Goal: Communication & Community: Connect with others

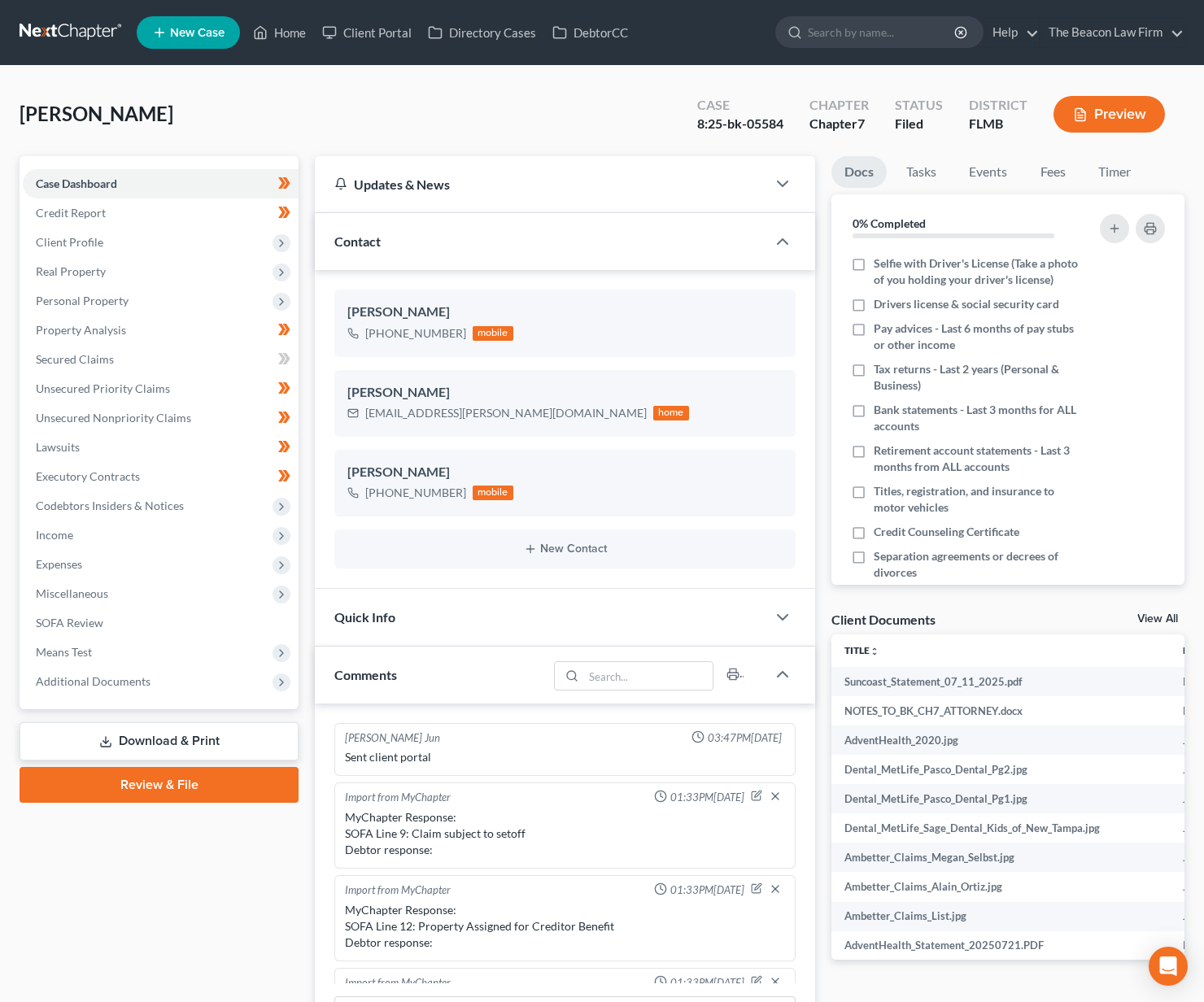
scroll to position [407, 0]
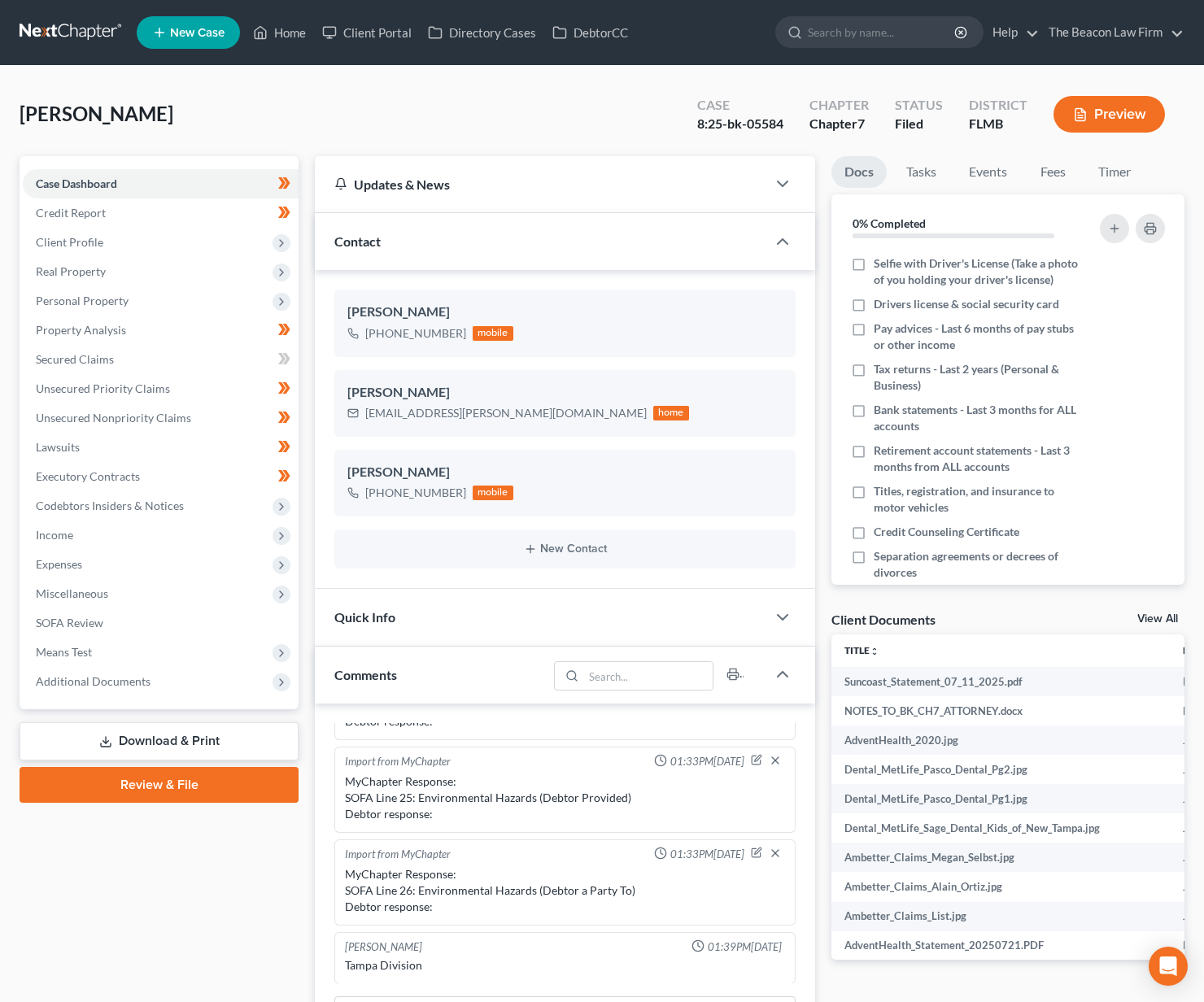
click at [77, 36] on link at bounding box center [71, 32] width 104 height 30
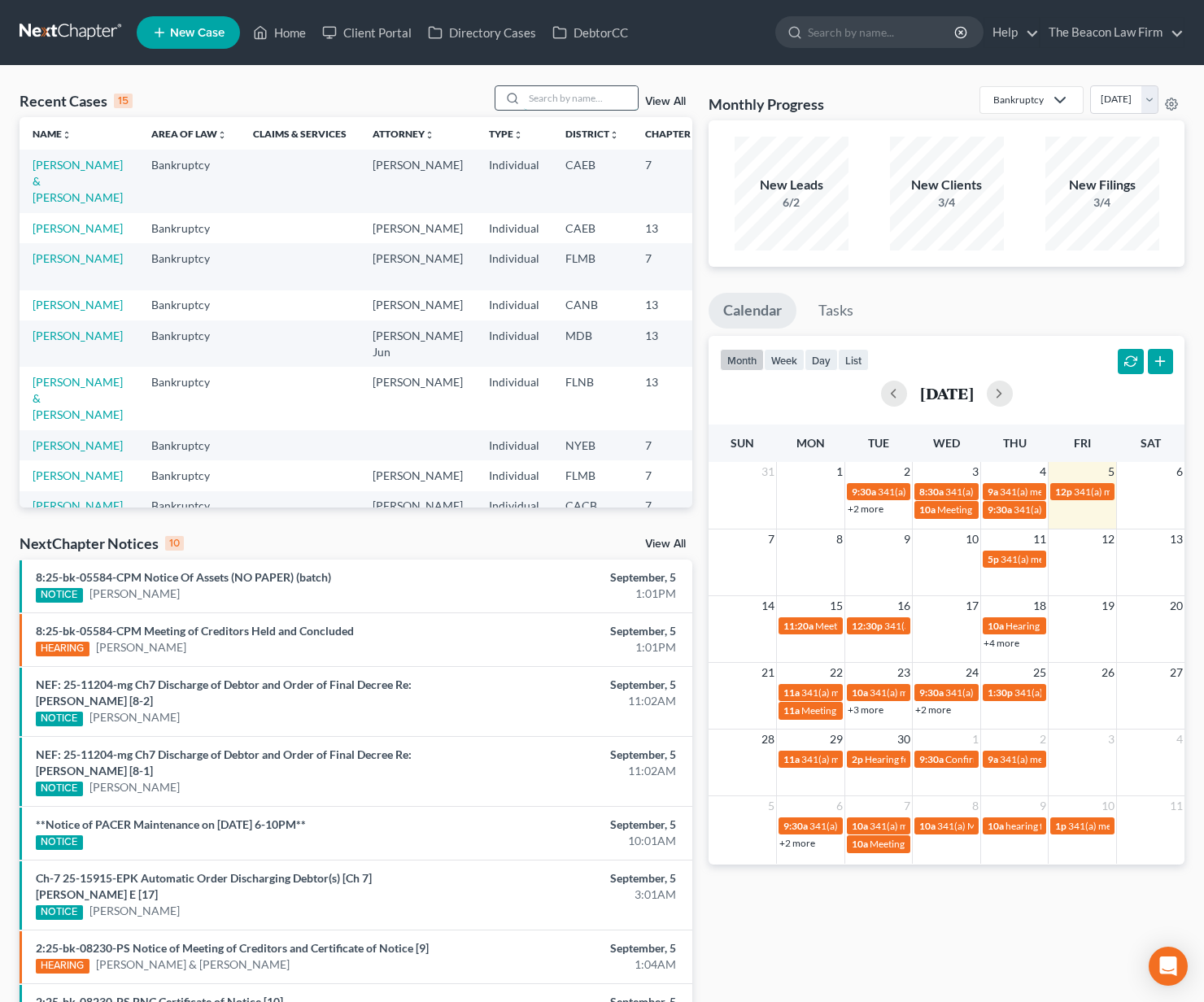
click at [575, 95] on input "search" at bounding box center [580, 98] width 113 height 24
type input "[DEMOGRAPHIC_DATA]"
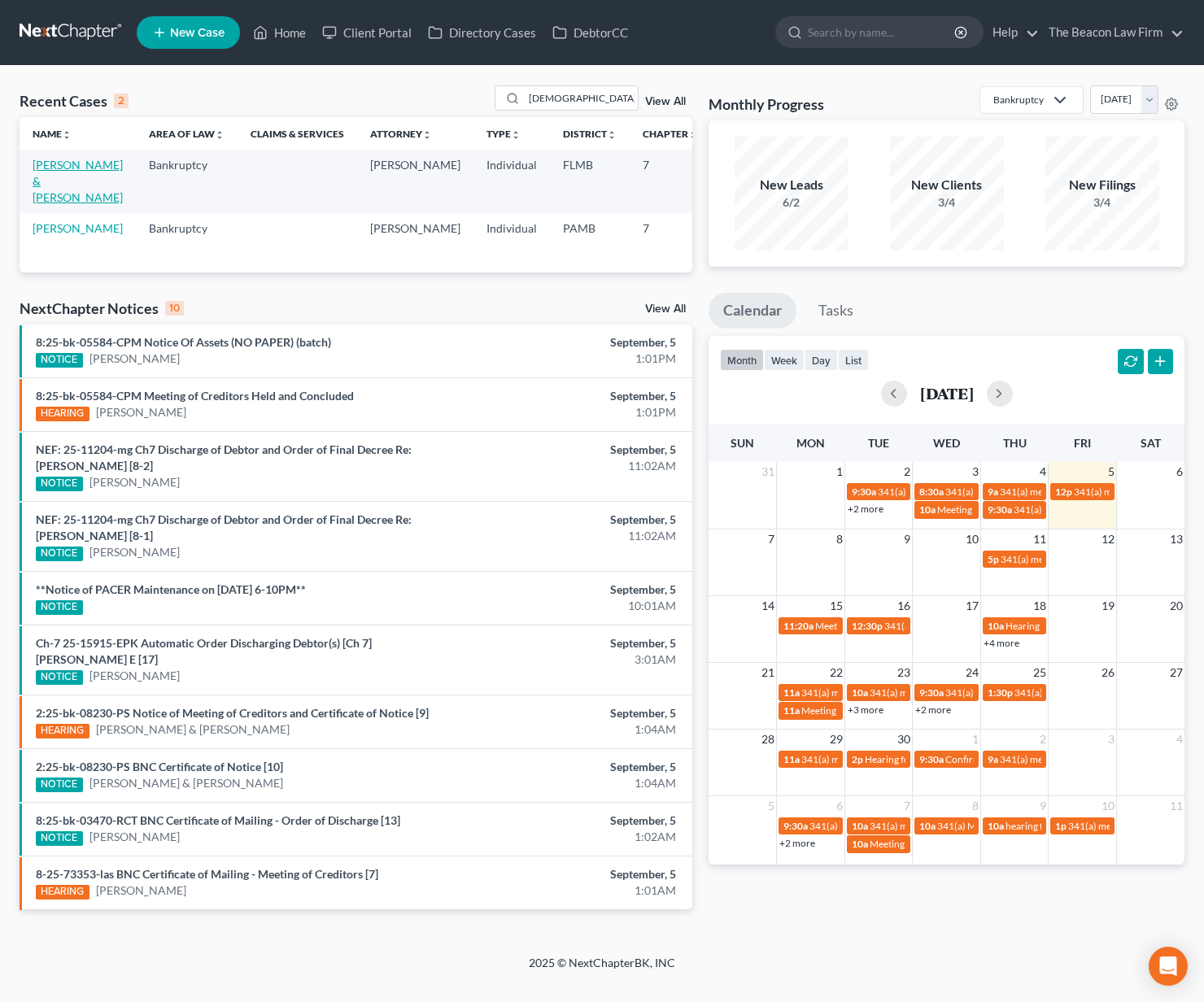
click at [56, 204] on link "[PERSON_NAME] & [PERSON_NAME]" at bounding box center [77, 181] width 90 height 46
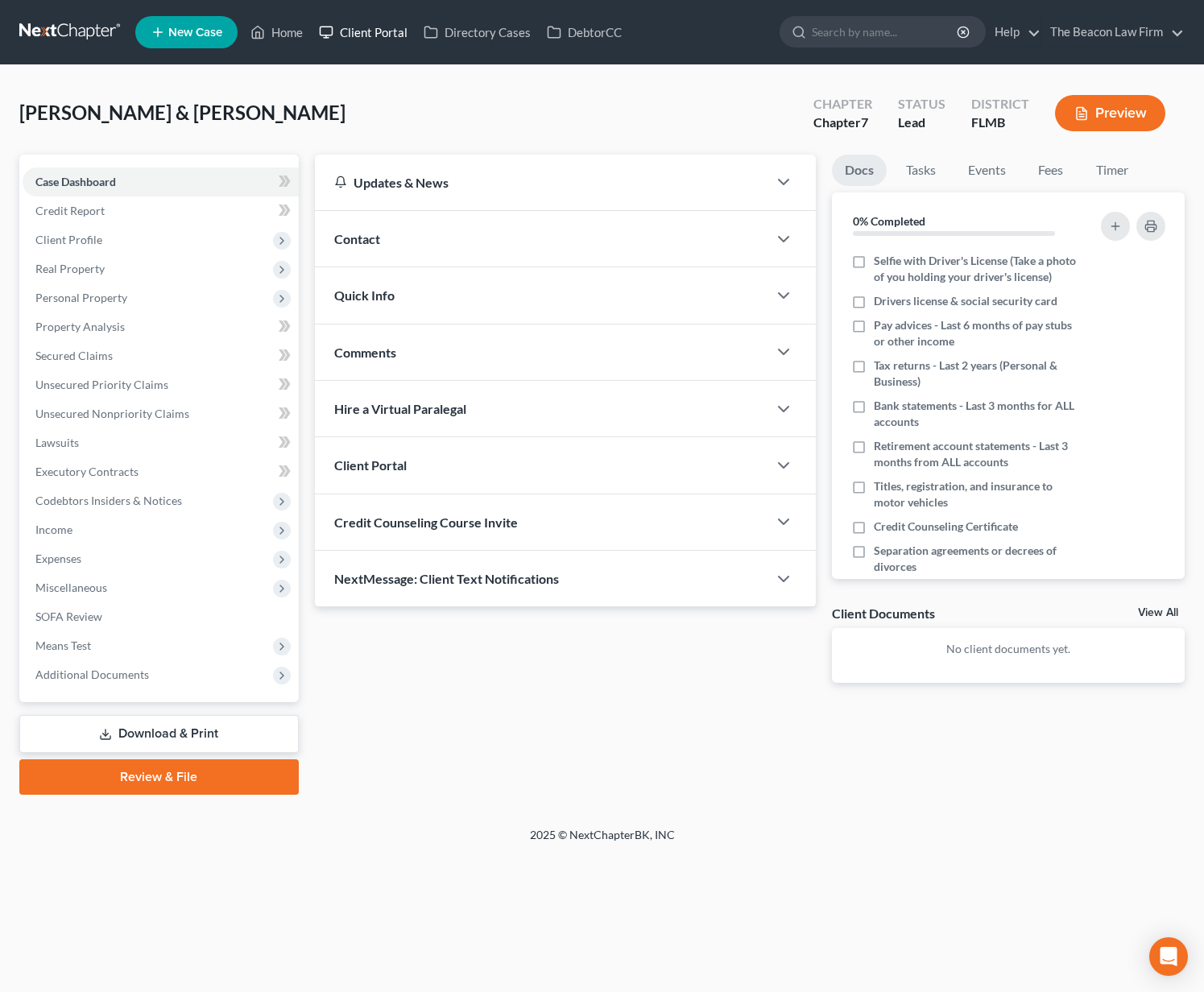
click at [385, 35] on link "Client Portal" at bounding box center [363, 32] width 105 height 29
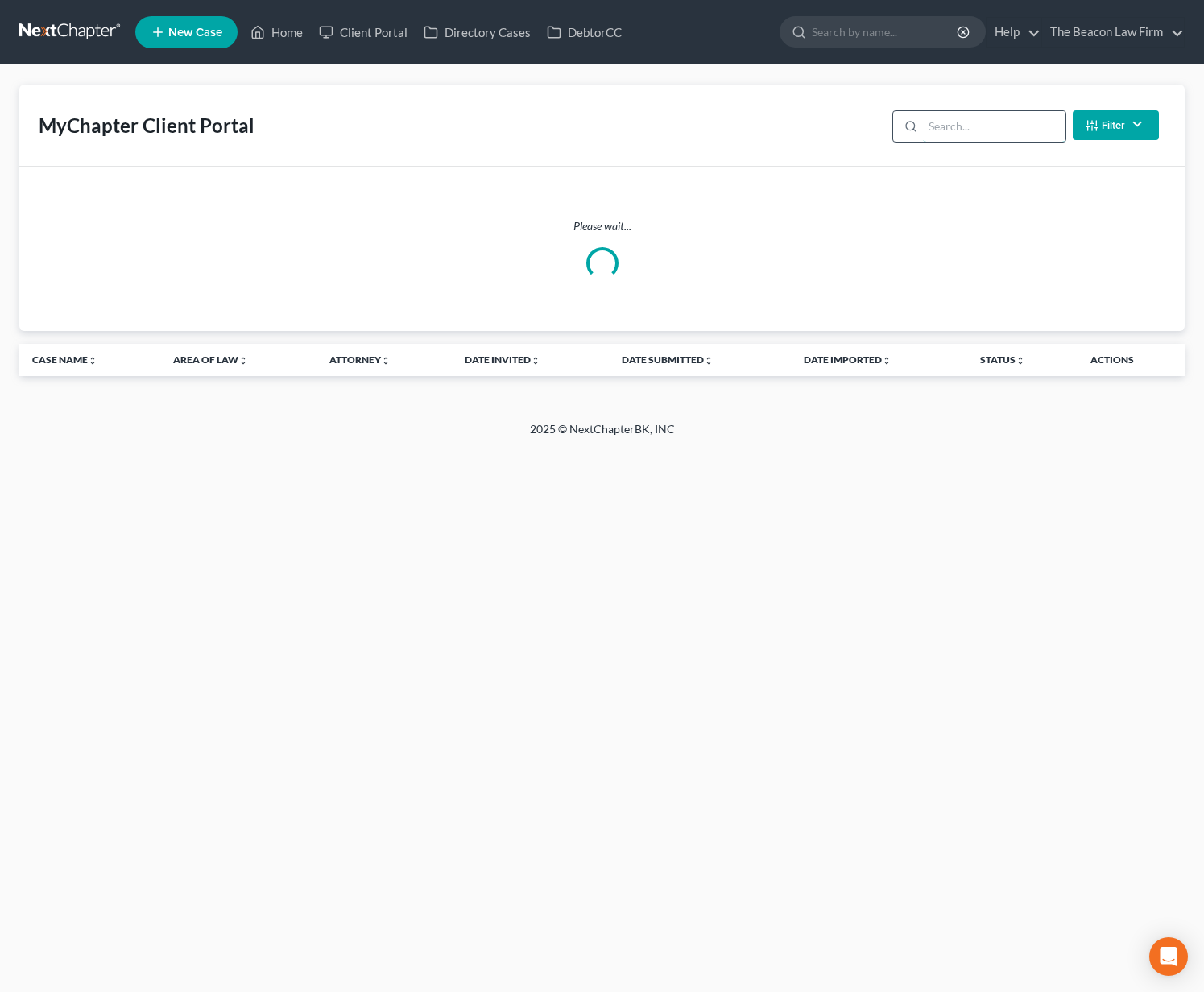
click at [1000, 135] on input "search" at bounding box center [994, 126] width 143 height 30
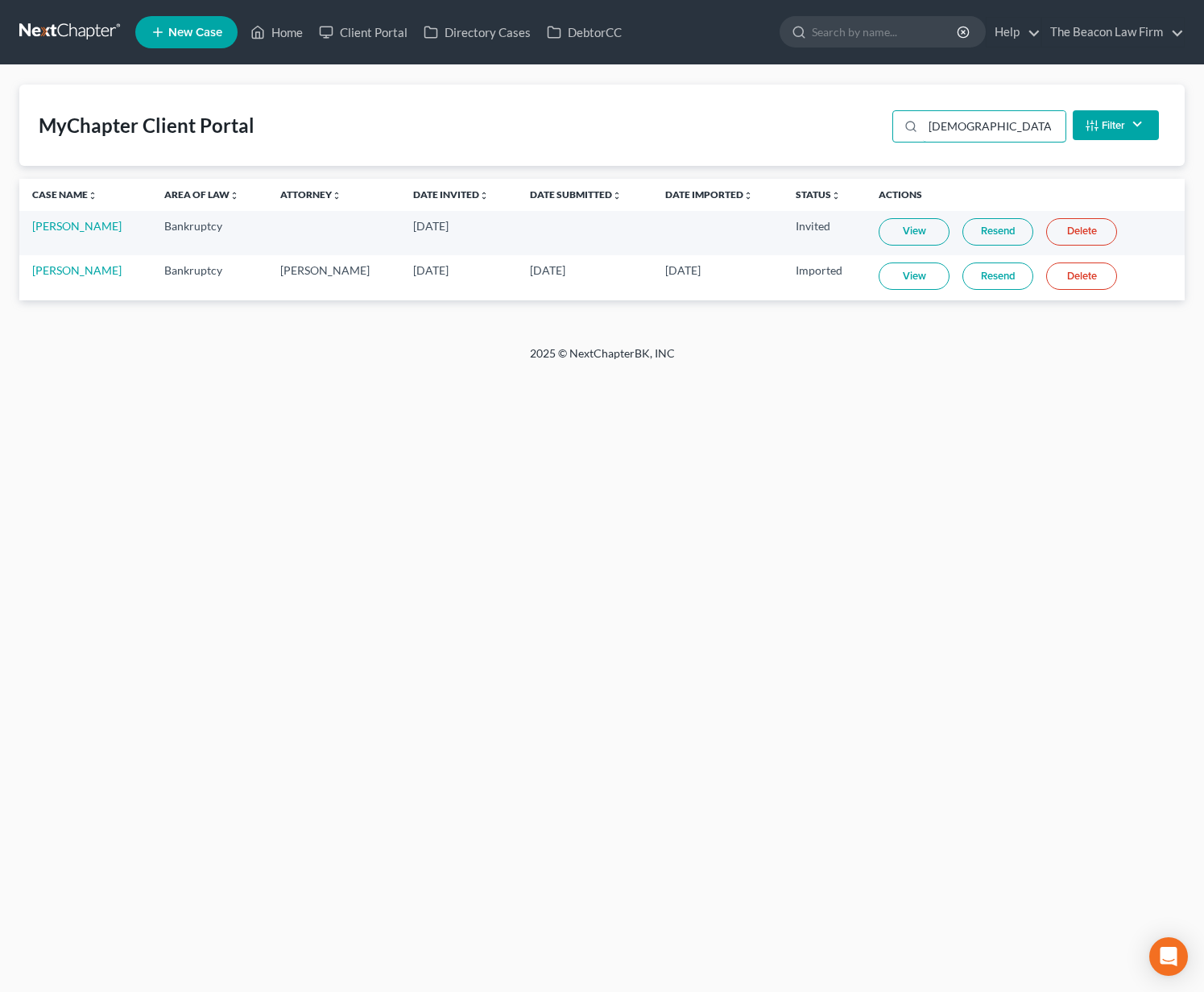
type input "[DEMOGRAPHIC_DATA]"
click at [104, 36] on link at bounding box center [70, 32] width 103 height 29
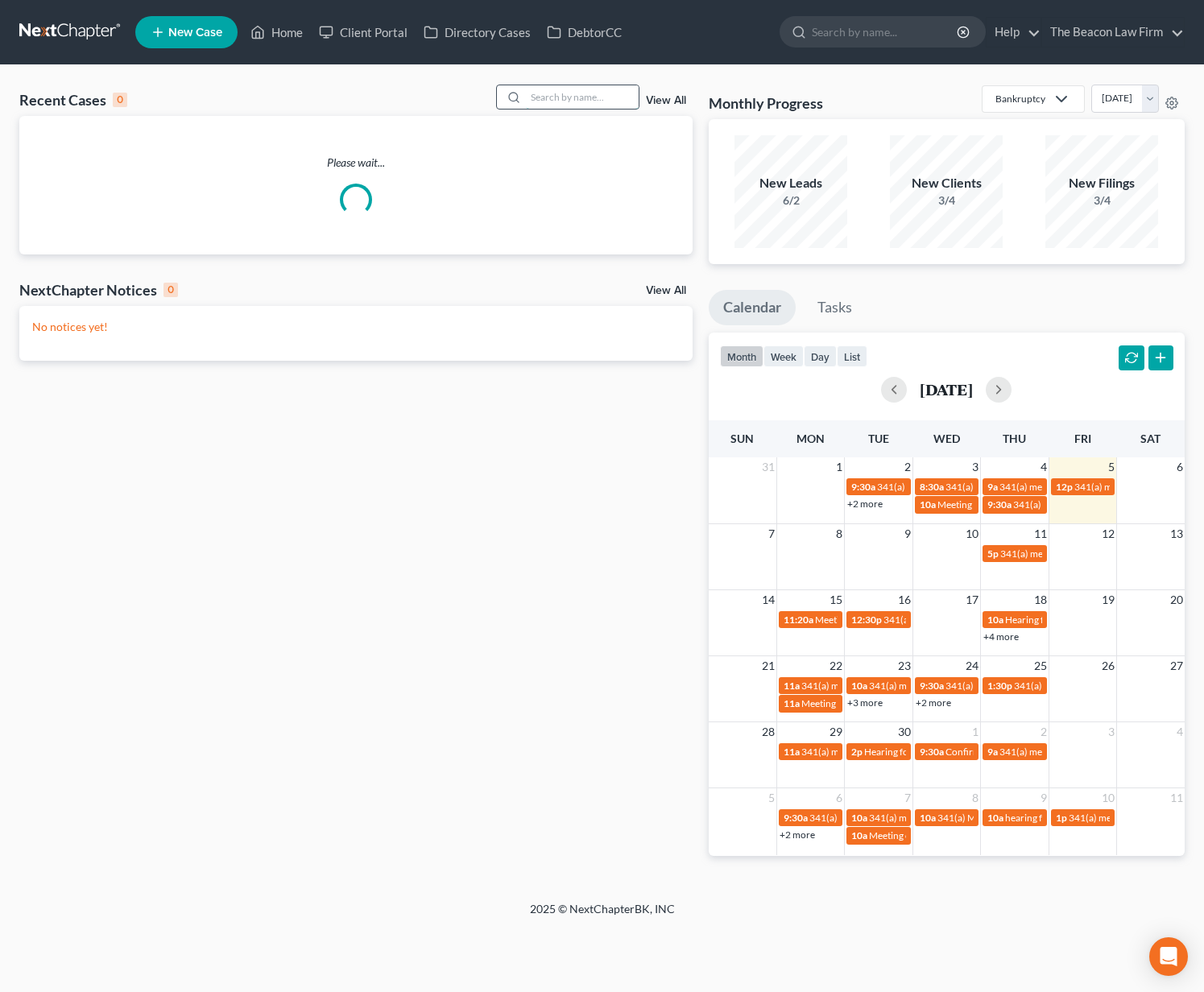
click at [616, 103] on input "search" at bounding box center [582, 97] width 112 height 24
type input "[DEMOGRAPHIC_DATA]"
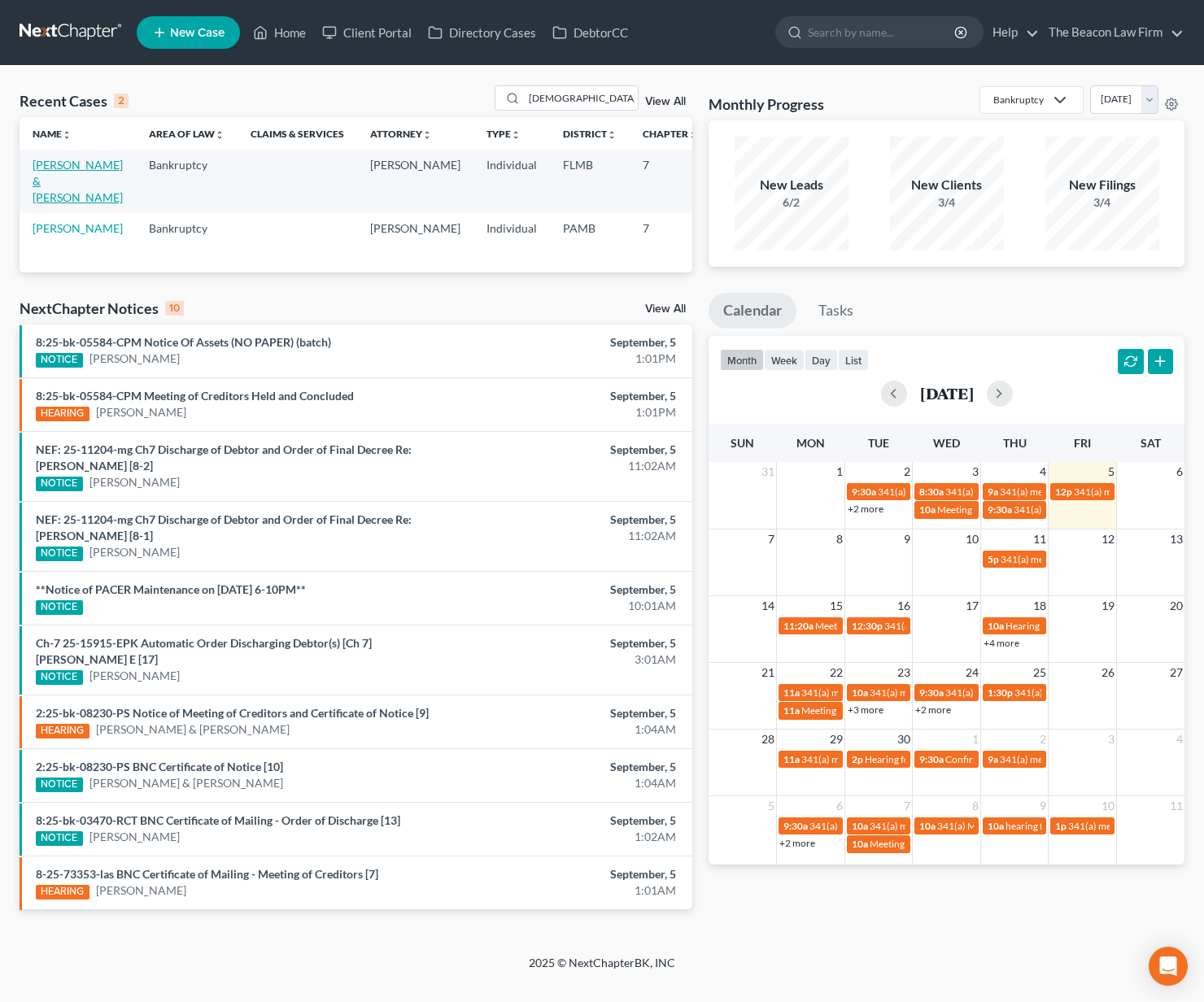
click at [38, 180] on link "[PERSON_NAME] & [PERSON_NAME]" at bounding box center [77, 181] width 90 height 46
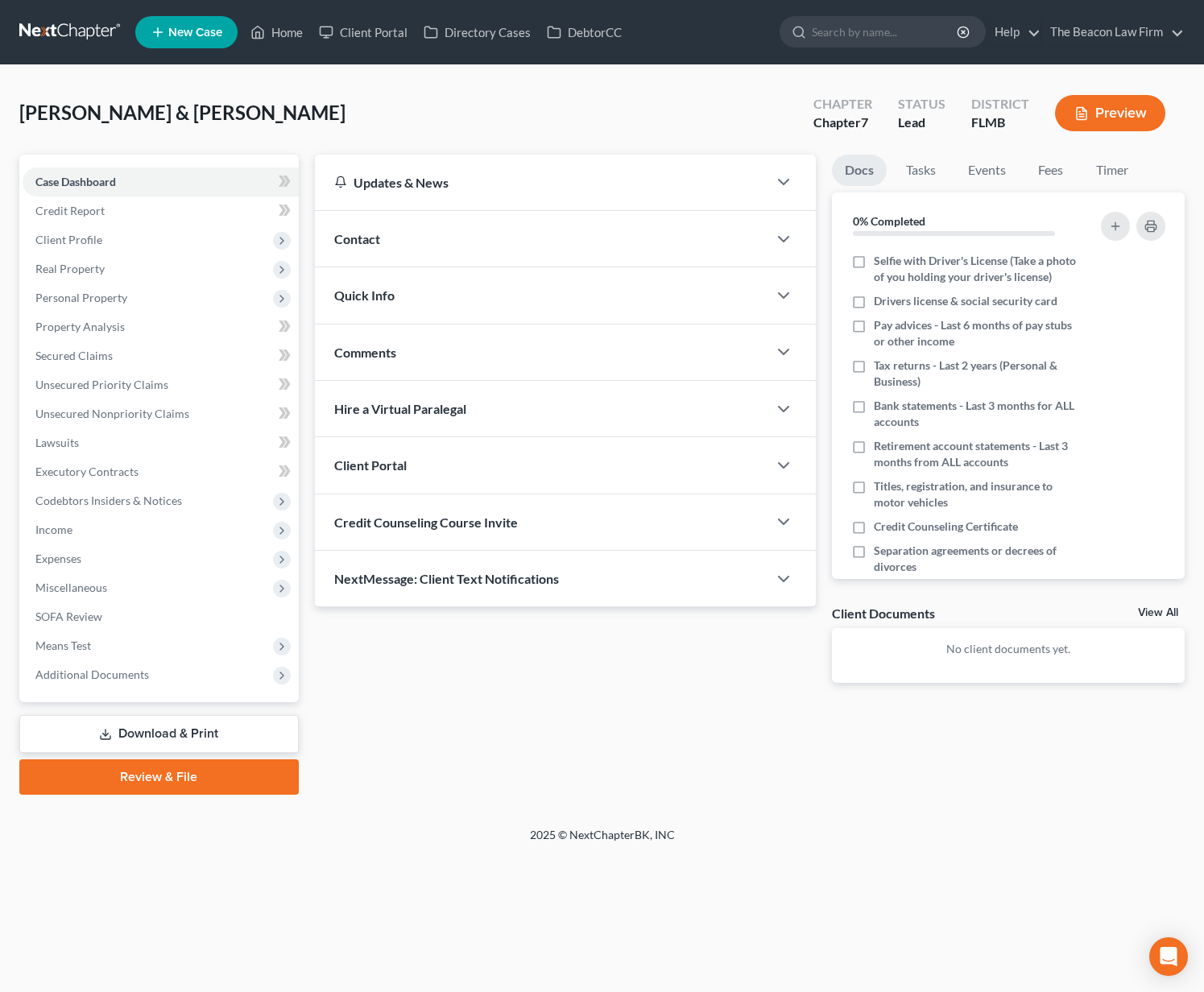
click at [414, 472] on div "Client Portal" at bounding box center [541, 465] width 452 height 56
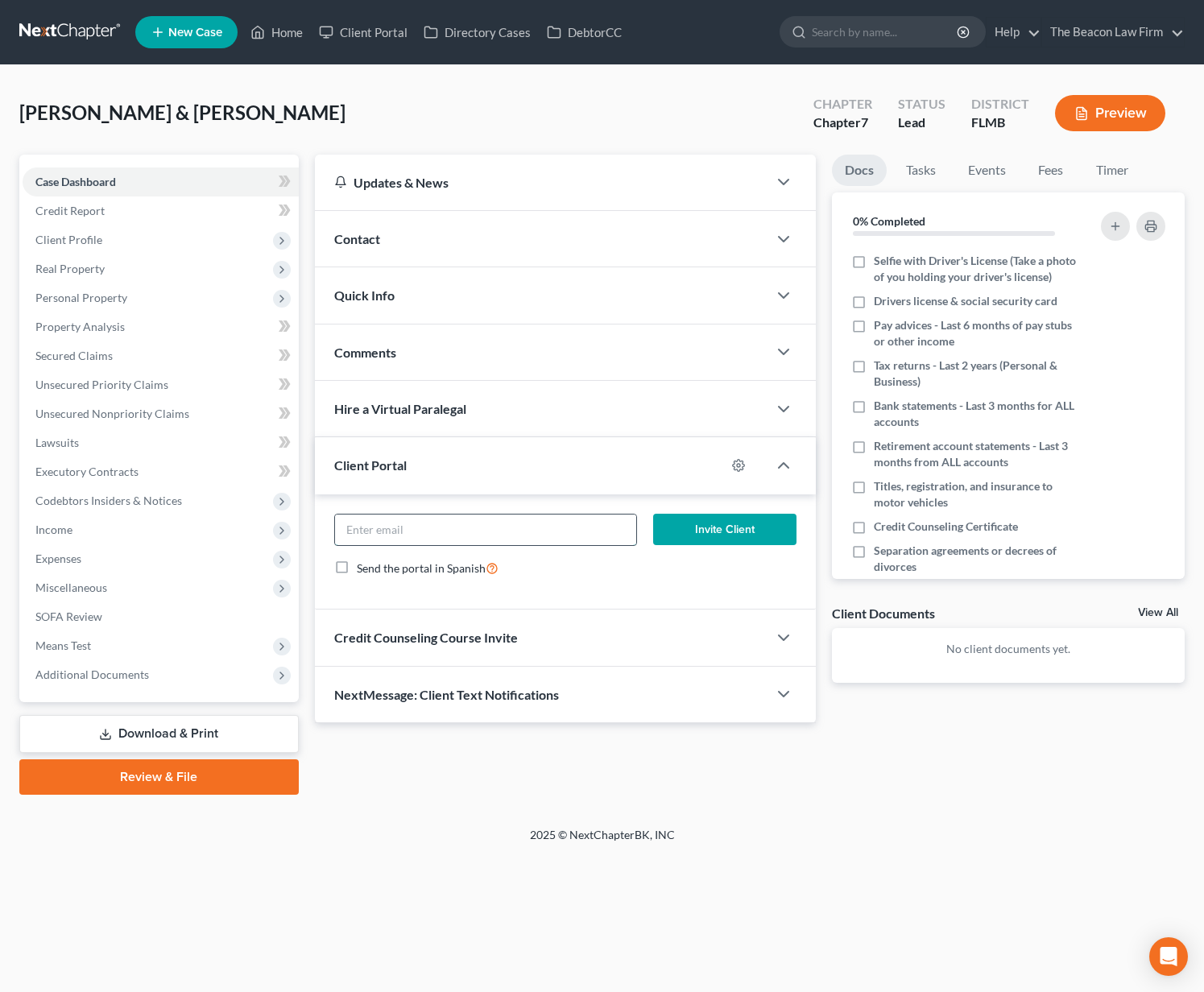
click at [559, 540] on input "email" at bounding box center [486, 529] width 301 height 30
paste input "[EMAIL_ADDRESS][DOMAIN_NAME]"
type input "[EMAIL_ADDRESS][DOMAIN_NAME]"
click at [704, 528] on button "Invite Client" at bounding box center [724, 529] width 143 height 32
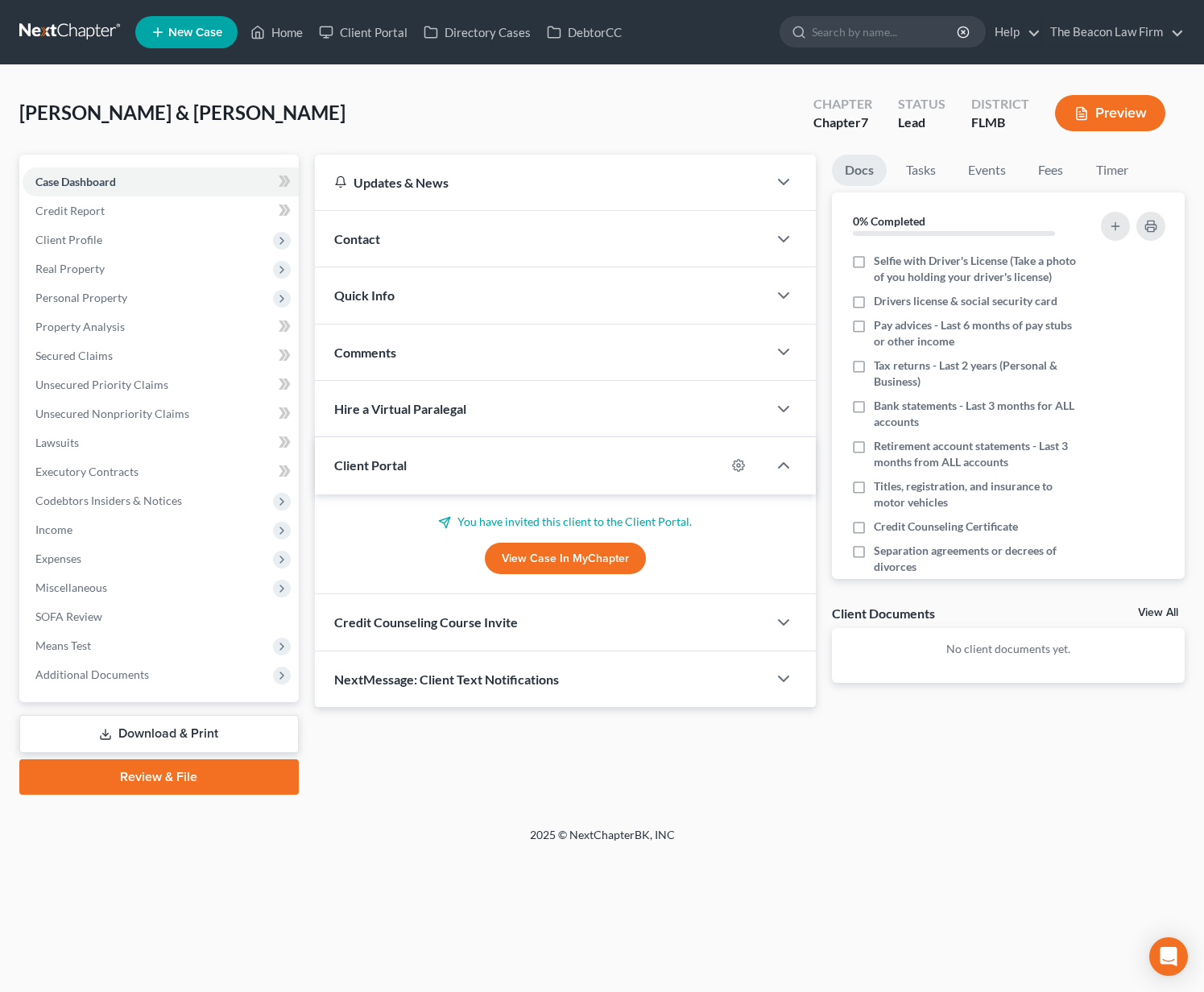
drag, startPoint x: 357, startPoint y: 111, endPoint x: 21, endPoint y: 116, distance: 336.0
click at [19, 116] on div "[PERSON_NAME] & [PERSON_NAME] Upgraded Chapter Chapter 7 Status Lead District […" at bounding box center [602, 120] width 1166 height 70
copy span "[PERSON_NAME] & [PERSON_NAME]"
